Goal: Transaction & Acquisition: Purchase product/service

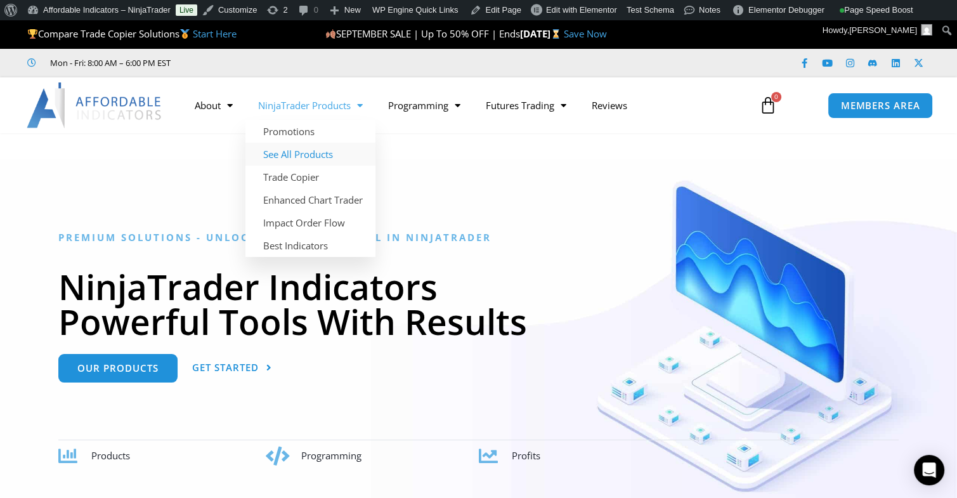
click at [292, 150] on link "See All Products" at bounding box center [311, 154] width 130 height 23
click at [286, 154] on link "See All Products" at bounding box center [311, 154] width 130 height 23
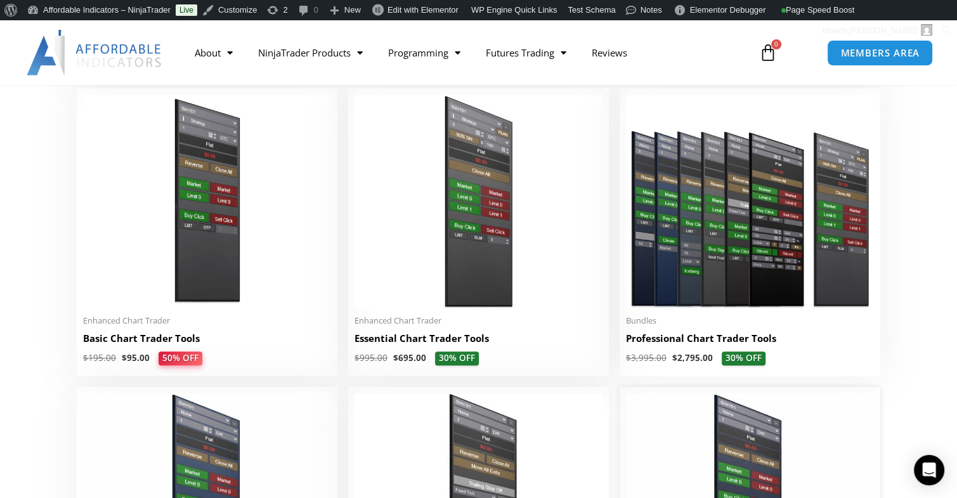
scroll to position [571, 0]
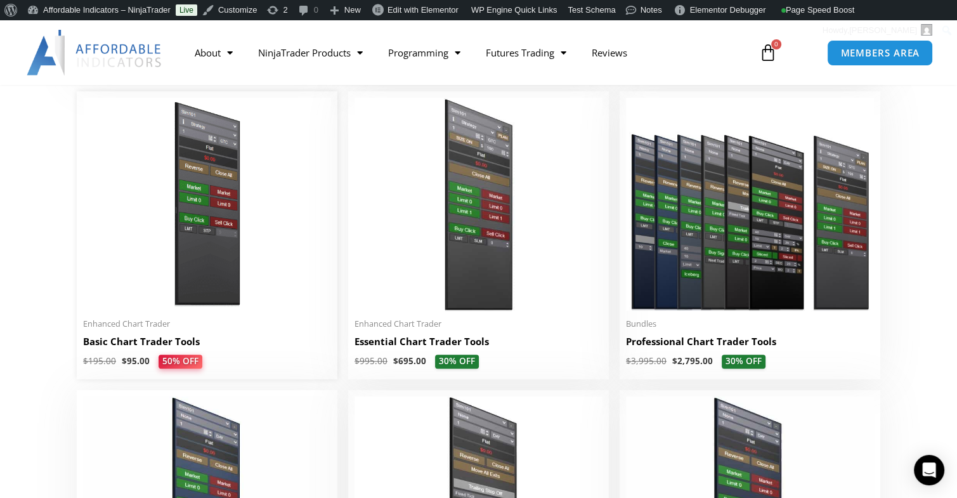
click at [189, 226] on img at bounding box center [207, 204] width 248 height 213
